Goal: Entertainment & Leisure: Consume media (video, audio)

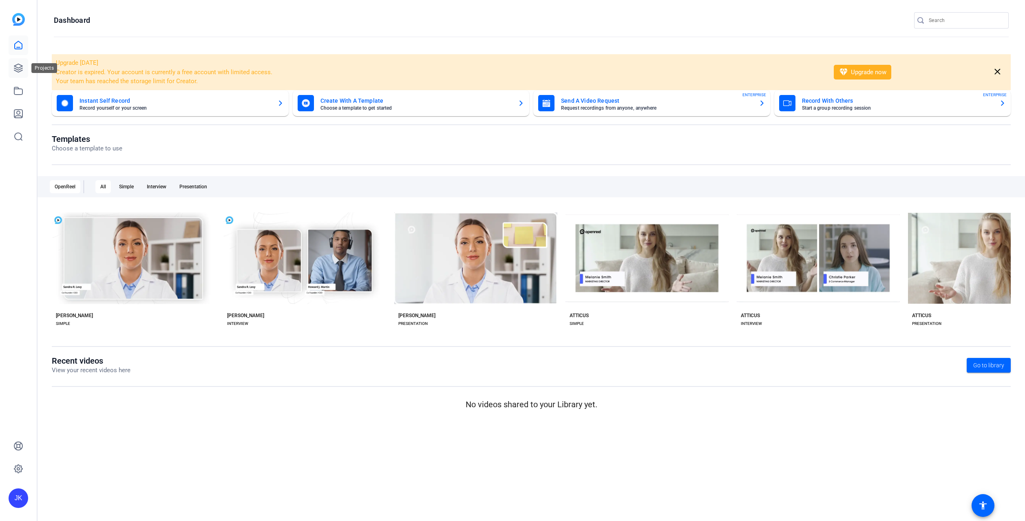
click at [15, 67] on icon at bounding box center [18, 68] width 8 height 8
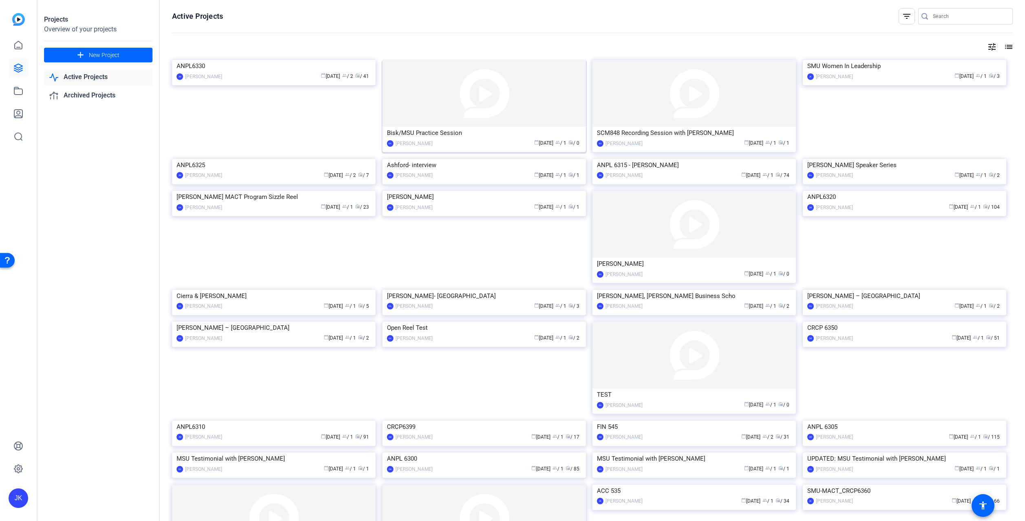
click at [510, 95] on img at bounding box center [485, 93] width 204 height 67
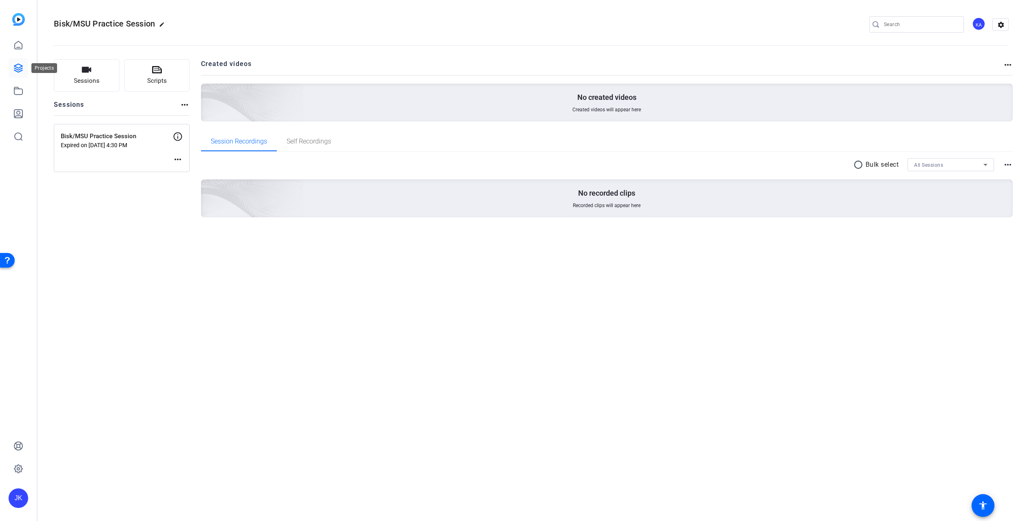
click at [19, 67] on icon at bounding box center [18, 68] width 10 height 10
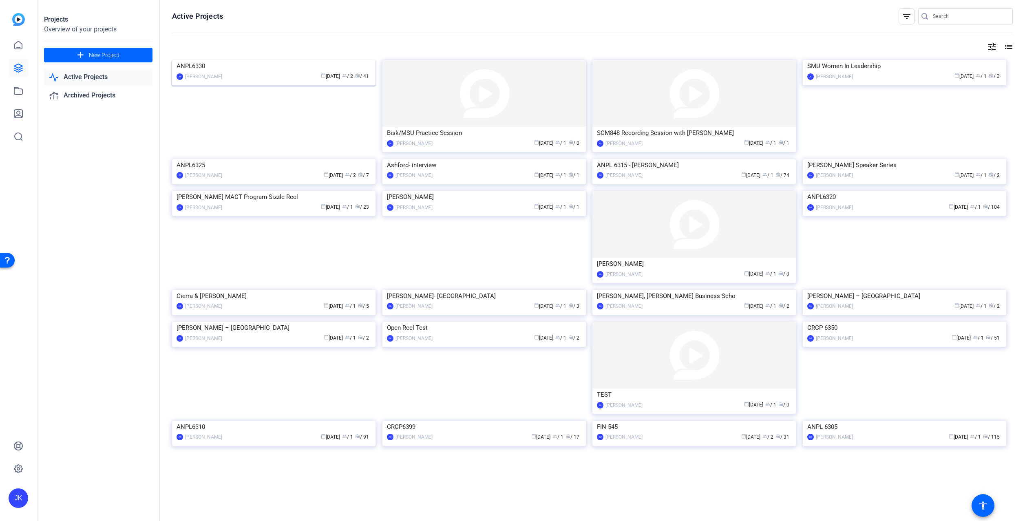
click at [273, 60] on img at bounding box center [274, 60] width 204 height 0
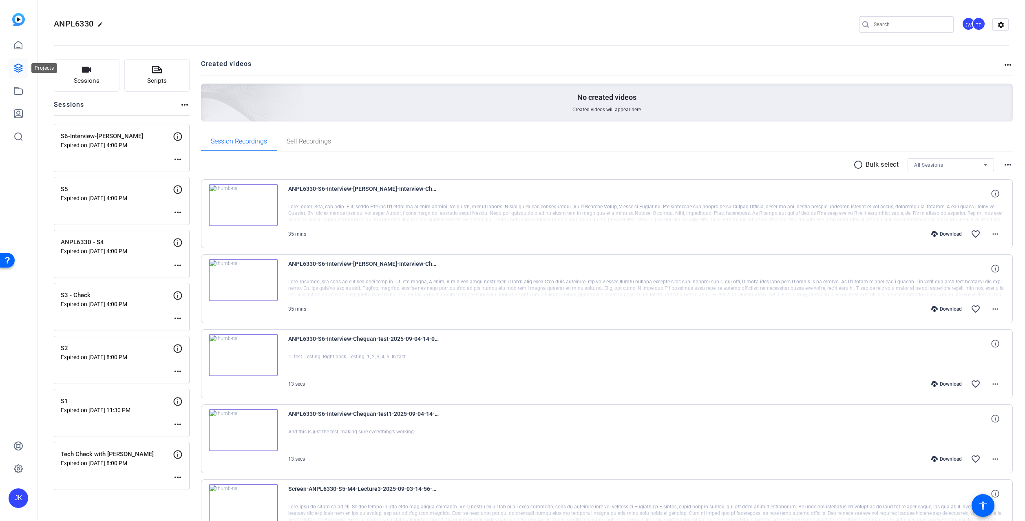
click at [19, 70] on icon at bounding box center [18, 68] width 8 height 8
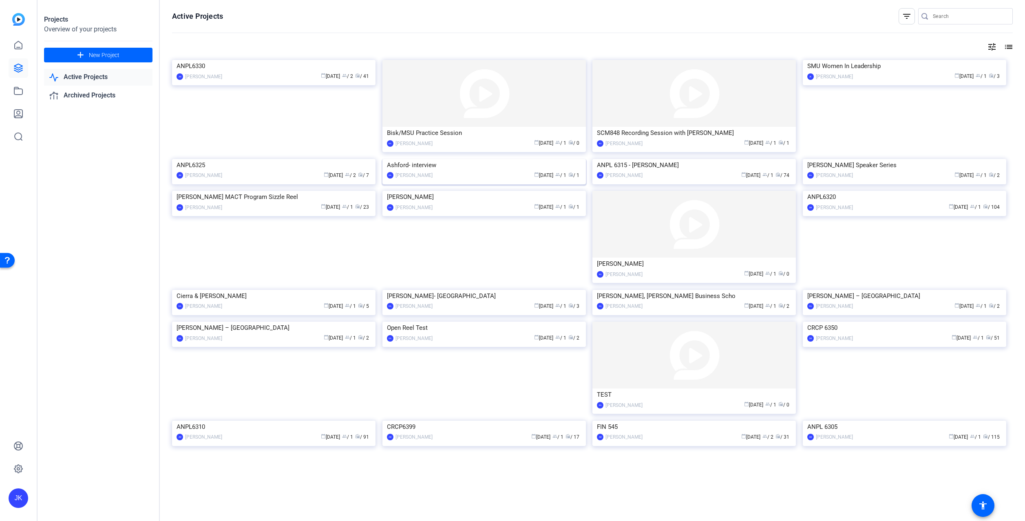
click at [489, 159] on img at bounding box center [485, 159] width 204 height 0
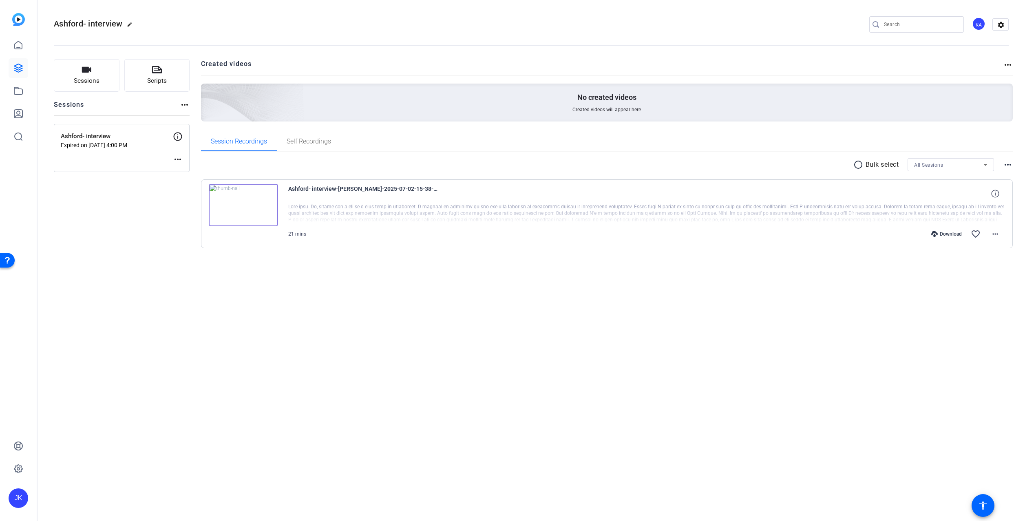
click at [259, 198] on img at bounding box center [243, 205] width 69 height 42
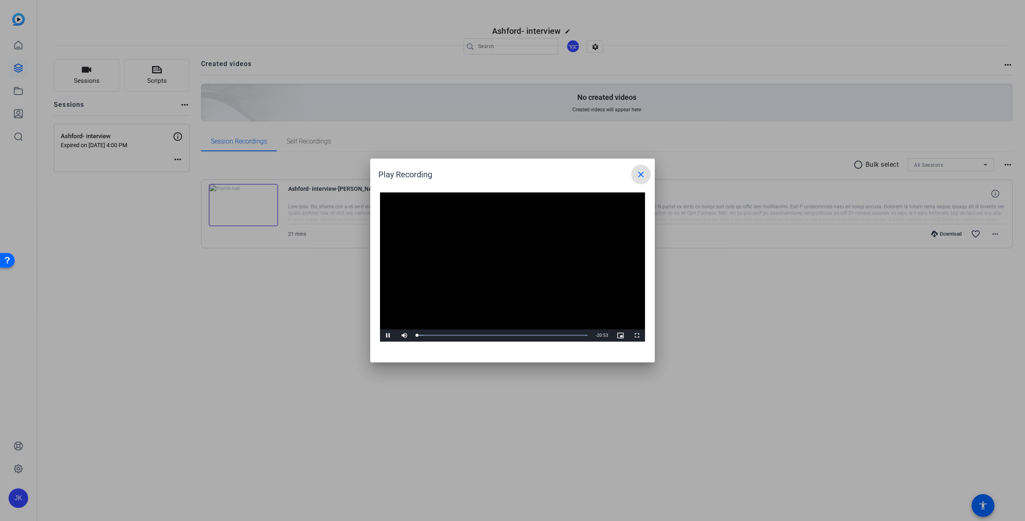
click at [641, 171] on mat-icon "close" at bounding box center [641, 175] width 10 height 10
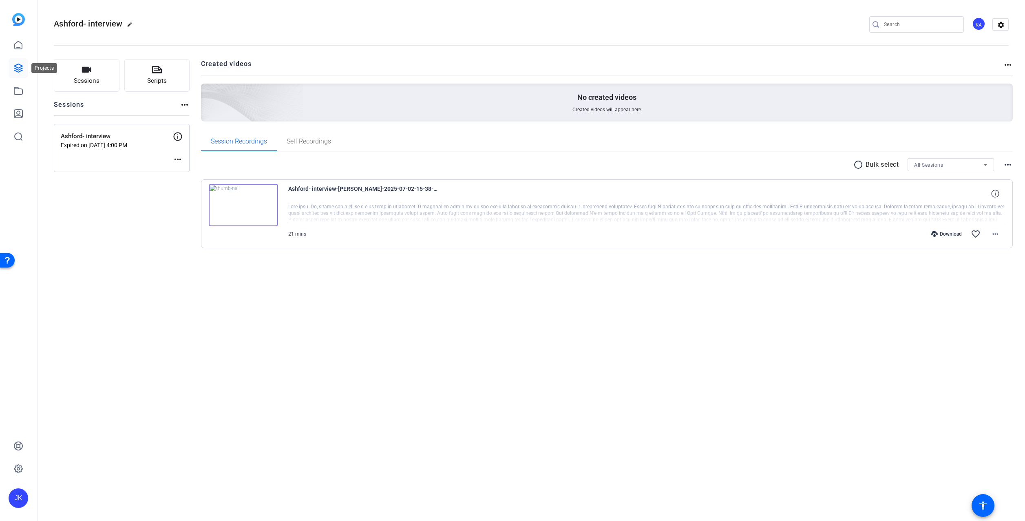
click at [21, 67] on icon at bounding box center [18, 68] width 10 height 10
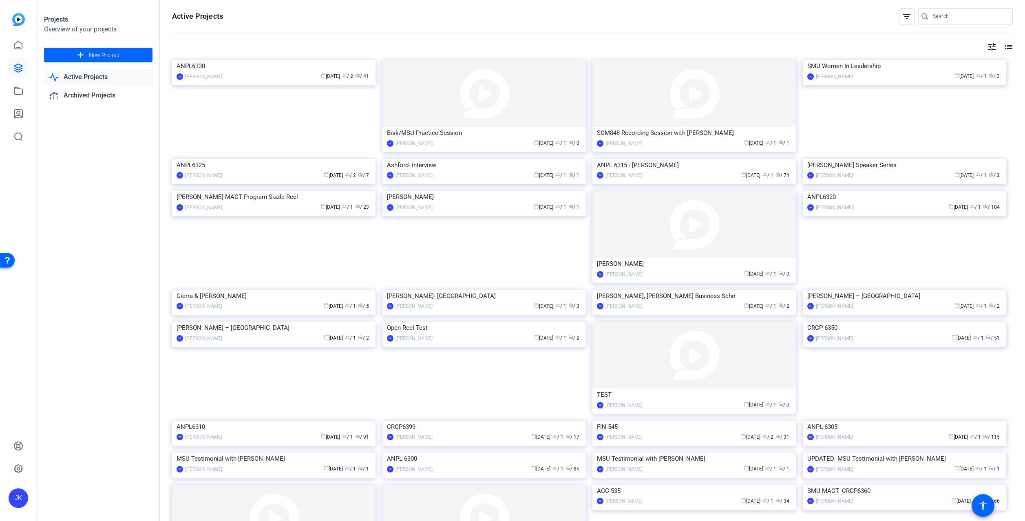
click at [987, 49] on mat-icon "tune" at bounding box center [992, 47] width 10 height 10
click at [763, 43] on div at bounding box center [512, 260] width 1025 height 521
click at [20, 70] on icon at bounding box center [18, 68] width 10 height 10
click at [95, 243] on div "Projects Overview of your projects add New Project Active Projects Archived Pro…" at bounding box center [99, 260] width 122 height 521
click at [247, 159] on img at bounding box center [274, 159] width 204 height 0
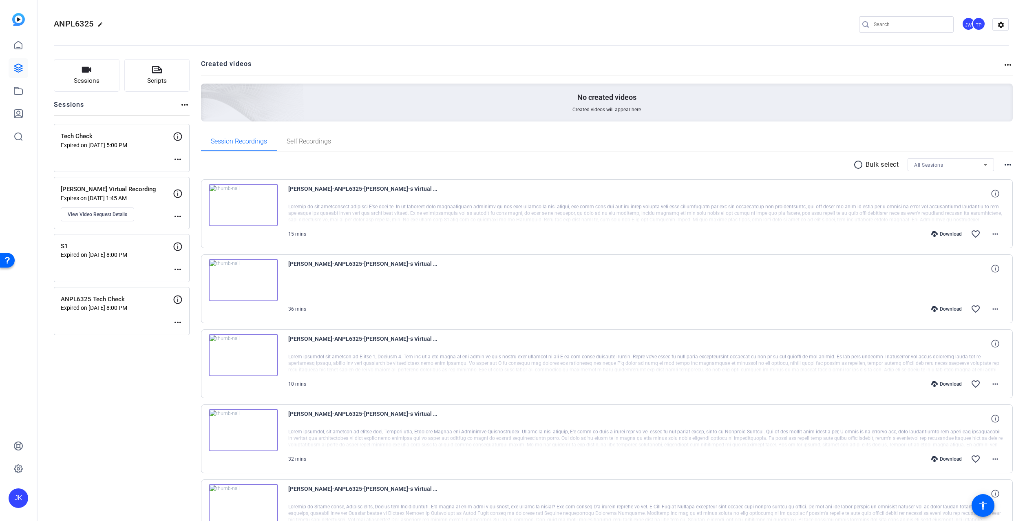
click at [240, 198] on img at bounding box center [243, 205] width 69 height 42
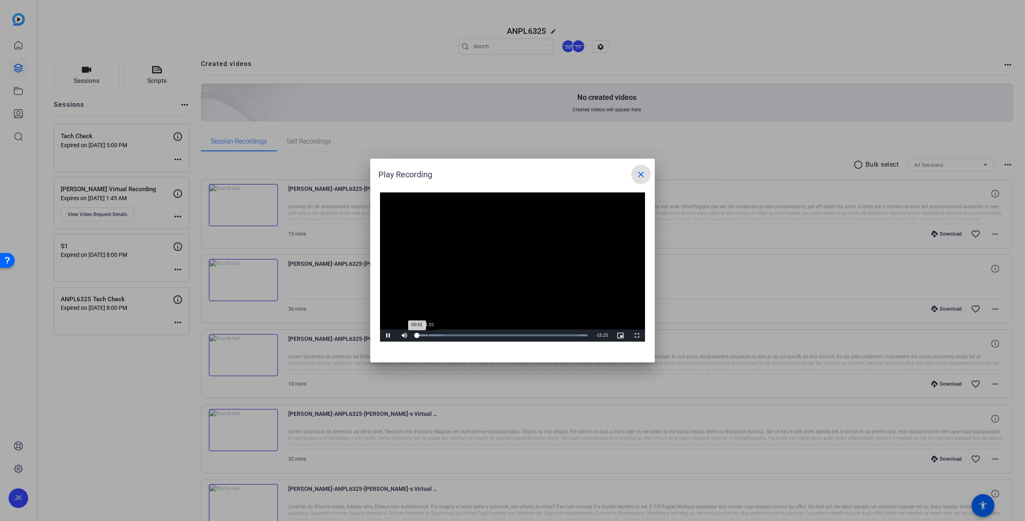
click at [428, 334] on div "Loaded : 100.00% 01:01 00:01" at bounding box center [502, 336] width 179 height 12
click at [445, 336] on div "Loaded : 100.00% 02:32 01:02" at bounding box center [502, 335] width 171 height 2
click at [473, 335] on div "Loaded : 100.00% 05:05 02:35" at bounding box center [502, 335] width 171 height 2
click at [639, 175] on mat-icon "close" at bounding box center [641, 175] width 10 height 10
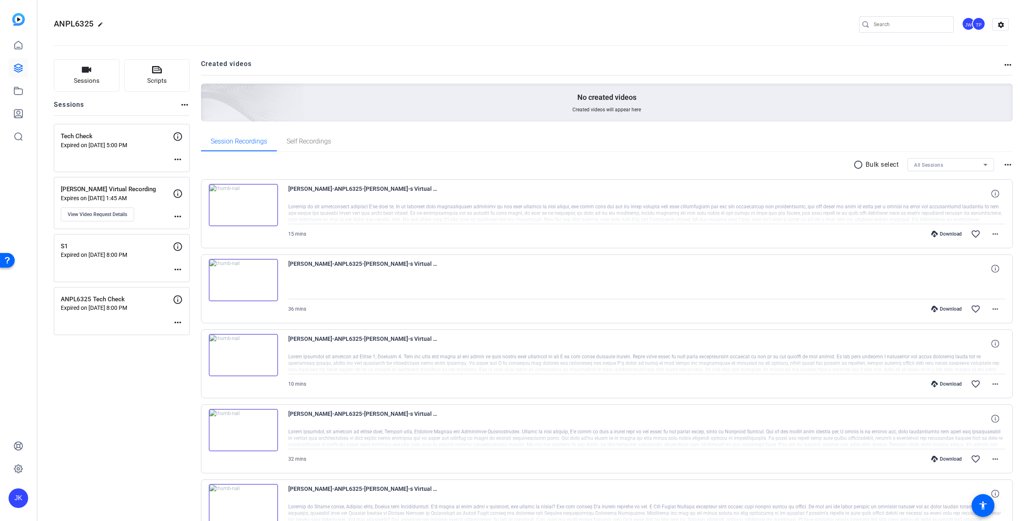
click at [243, 282] on img at bounding box center [243, 280] width 69 height 42
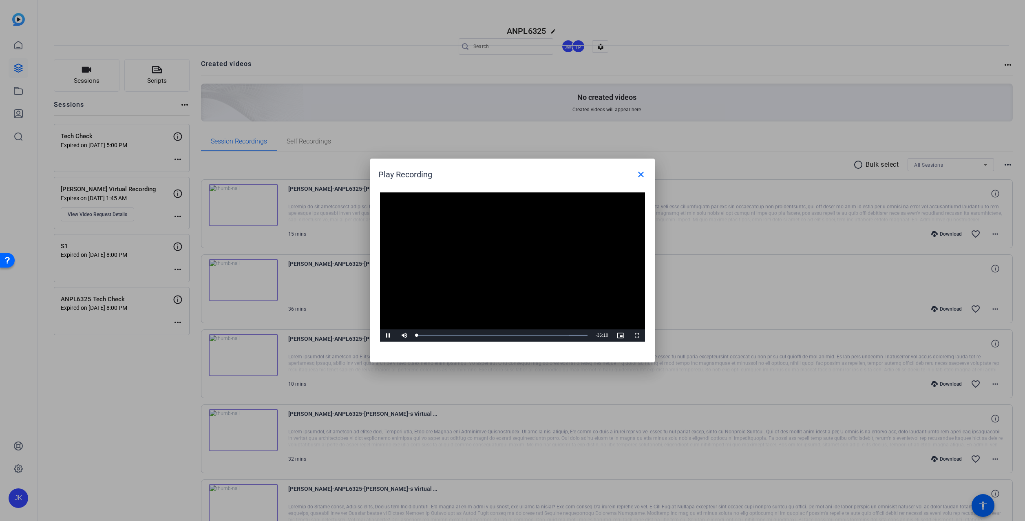
click at [504, 264] on video "Video Player" at bounding box center [512, 266] width 265 height 149
click at [386, 336] on span "Video Player" at bounding box center [388, 336] width 16 height 0
click at [444, 334] on div "Loaded : 100.00% 05:41 05:41" at bounding box center [502, 336] width 179 height 12
click at [465, 336] on div "10:06" at bounding box center [465, 335] width 0 height 2
click at [477, 337] on div "Loaded : 100.00% 12:46 10:07" at bounding box center [502, 336] width 179 height 12
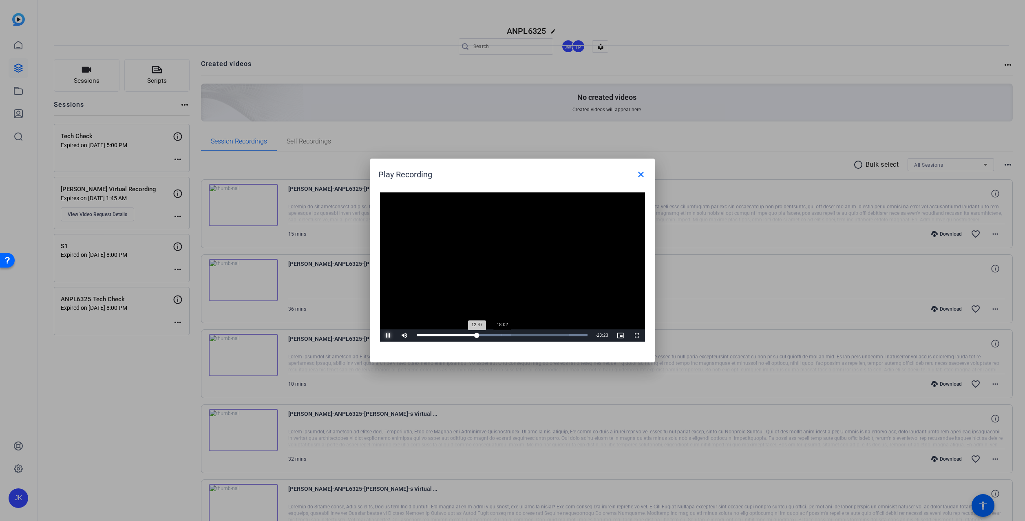
click at [502, 337] on div "Loaded : 100.00% 18:02 12:47" at bounding box center [502, 336] width 179 height 12
click at [525, 338] on div "Loaded : 100.00% 22:52 18:09" at bounding box center [502, 336] width 179 height 12
click at [639, 170] on mat-icon "close" at bounding box center [641, 175] width 10 height 10
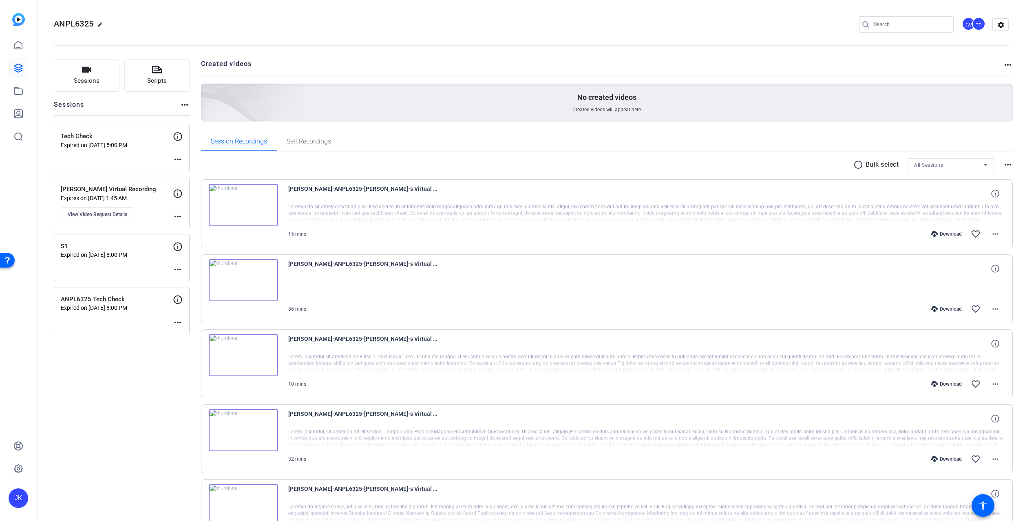
scroll to position [54, 0]
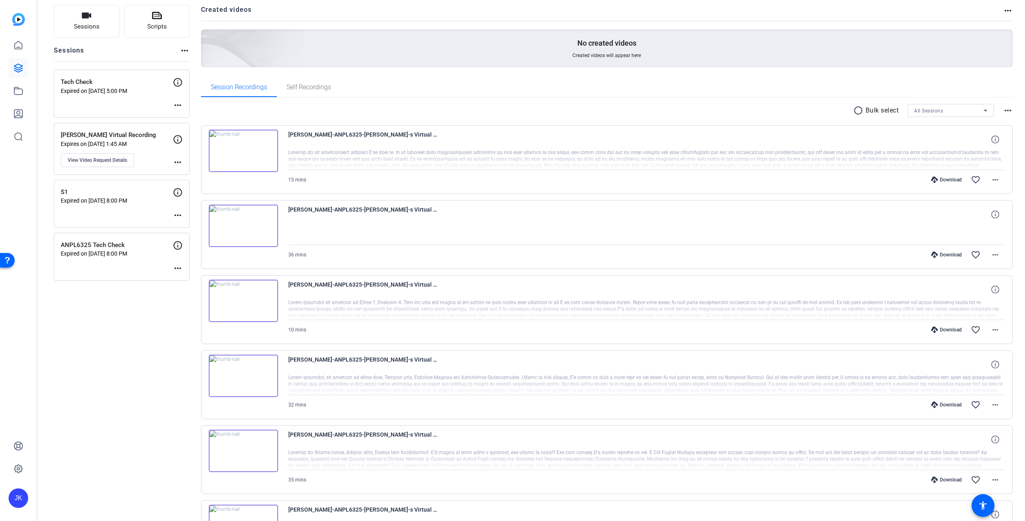
click at [246, 298] on img at bounding box center [243, 301] width 69 height 42
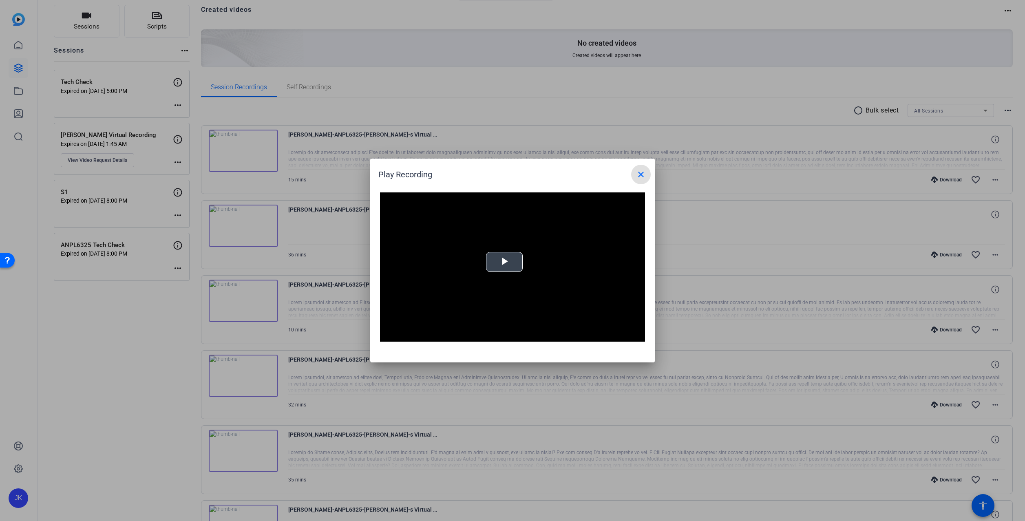
click at [513, 267] on div "Video Player is loading. Play Video Play Mute Current Time 0:00 / Duration -:- …" at bounding box center [512, 266] width 265 height 149
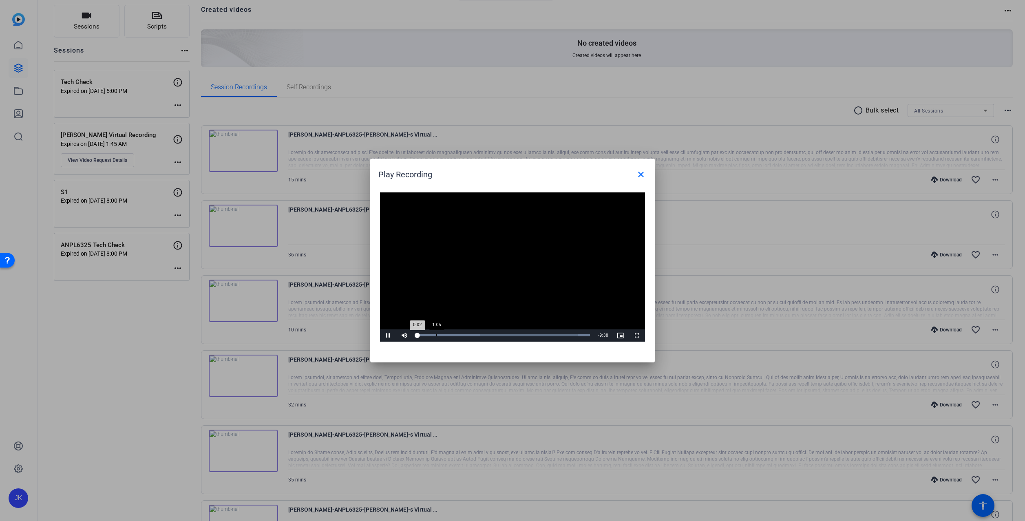
click at [436, 336] on div "Loaded : 100.00% 1:05 0:02" at bounding box center [503, 335] width 173 height 2
click at [638, 175] on mat-icon "close" at bounding box center [641, 175] width 10 height 10
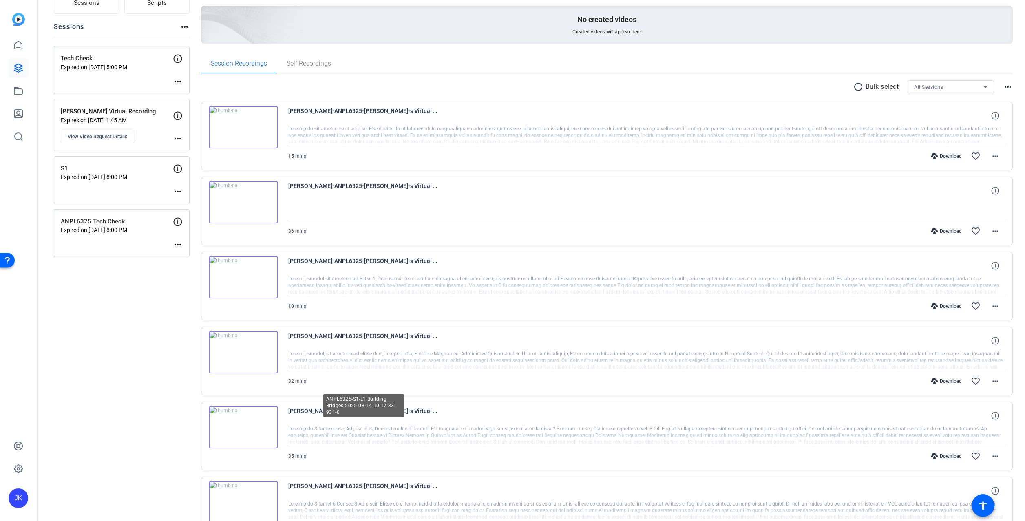
scroll to position [0, 0]
